Goal: Transaction & Acquisition: Subscribe to service/newsletter

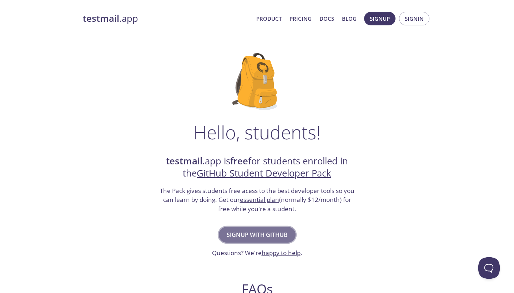
click at [231, 235] on span "Signup with GitHub" at bounding box center [257, 235] width 61 height 10
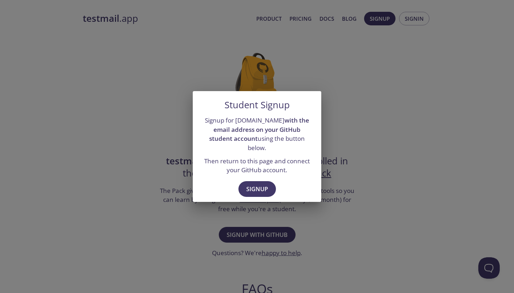
click at [354, 202] on div "Student Signup Signup for testmail.app with the email address on your GitHub st…" at bounding box center [257, 146] width 514 height 293
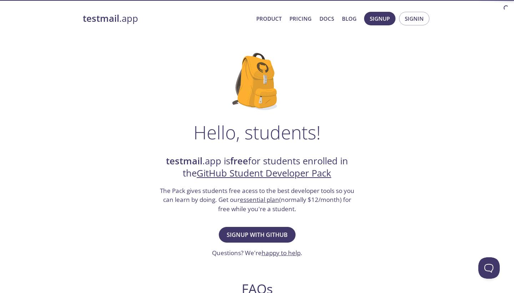
click at [336, 231] on div "Hello, students! testmail .app is free for students enrolled in the GitHub Stud…" at bounding box center [257, 259] width 348 height 436
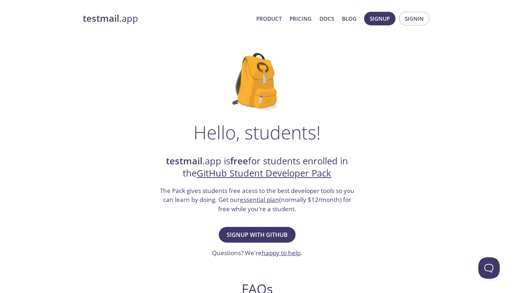
click at [337, 228] on div "Hello, students! testmail .app is free for students enrolled in the GitHub Stud…" at bounding box center [257, 259] width 348 height 436
click at [231, 234] on span "Signup with GitHub" at bounding box center [257, 235] width 61 height 10
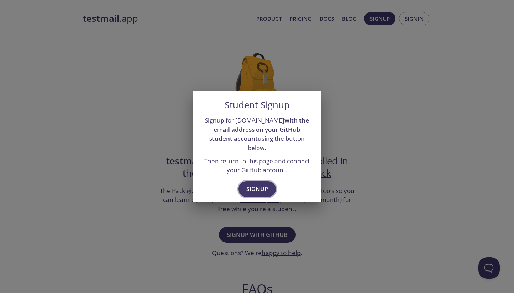
click at [252, 184] on span "Signup" at bounding box center [257, 189] width 22 height 10
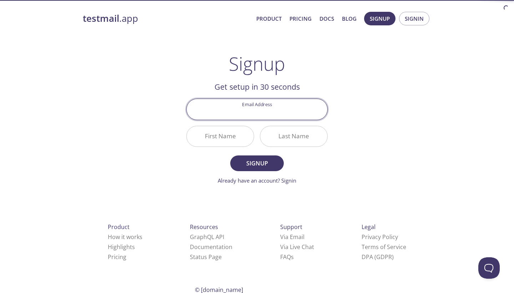
click at [263, 113] on input "Email Address" at bounding box center [257, 109] width 141 height 20
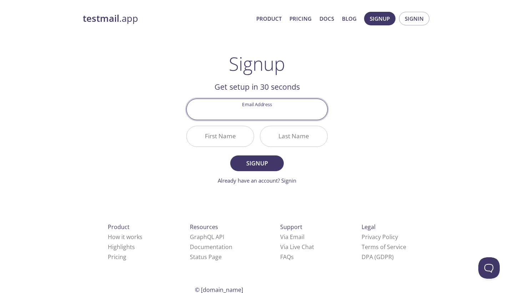
click at [281, 115] on input "Email Address" at bounding box center [257, 109] width 141 height 20
type input "[EMAIL_ADDRESS][DOMAIN_NAME]"
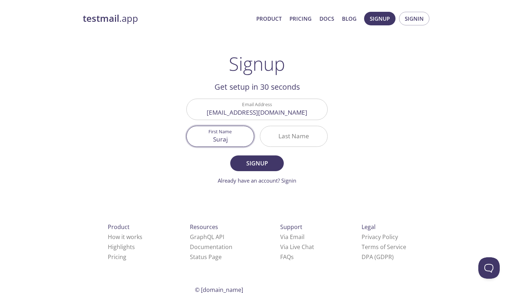
type input "Suraj"
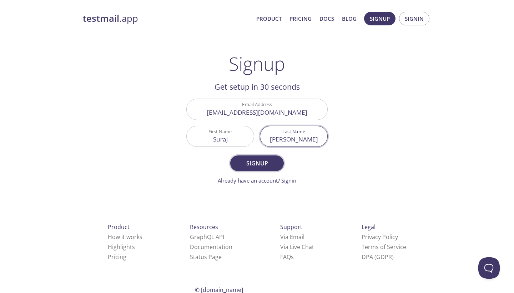
type input "[PERSON_NAME]"
click at [248, 162] on span "Signup" at bounding box center [257, 163] width 38 height 10
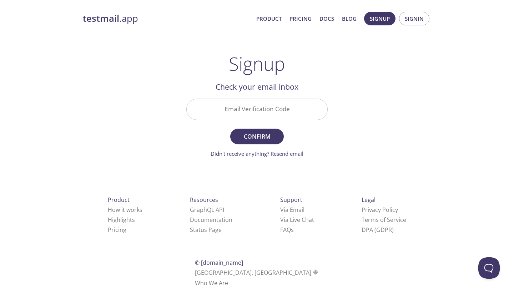
click at [248, 106] on input "Email Verification Code" at bounding box center [257, 109] width 141 height 20
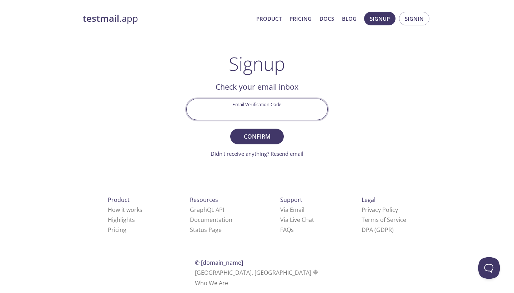
paste input "LKUD7M5"
type input "LKUD7M5"
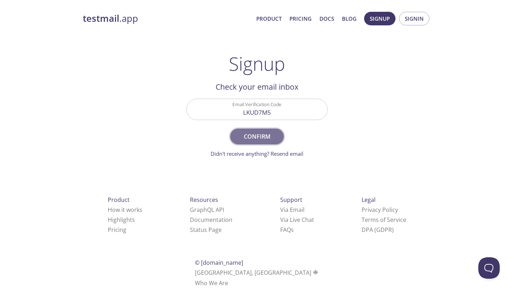
click at [249, 137] on span "Confirm" at bounding box center [257, 136] width 38 height 10
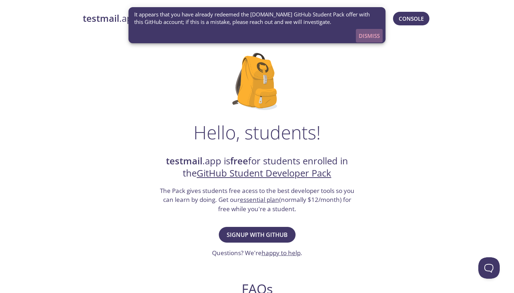
click at [375, 37] on span "Dismiss" at bounding box center [369, 35] width 21 height 9
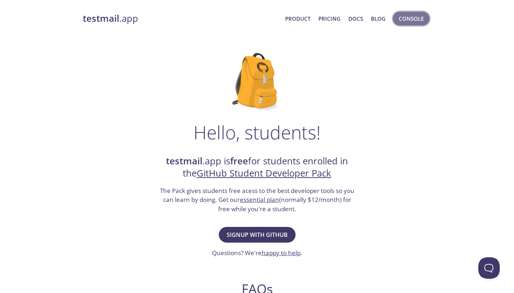
click at [400, 19] on span "Console" at bounding box center [411, 18] width 25 height 9
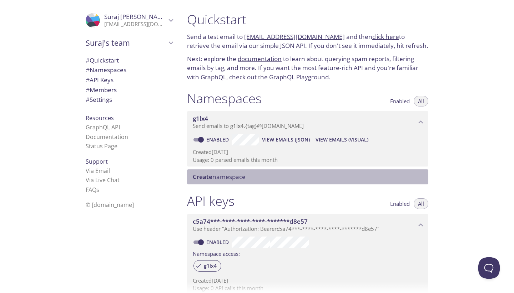
click at [201, 175] on span "Create" at bounding box center [203, 176] width 20 height 8
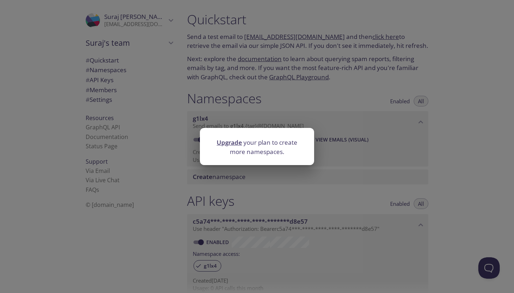
click at [313, 90] on div "Upgrade your plan to create more namespaces." at bounding box center [257, 146] width 514 height 293
